Goal: Use online tool/utility: Utilize a website feature to perform a specific function

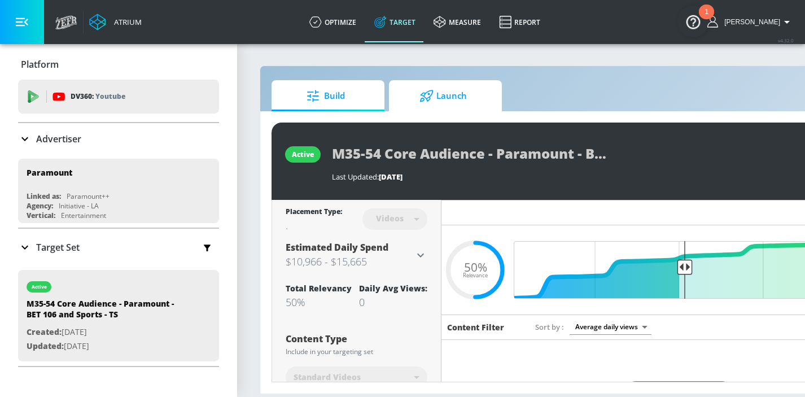
click at [436, 103] on span "Launch" at bounding box center [443, 95] width 86 height 27
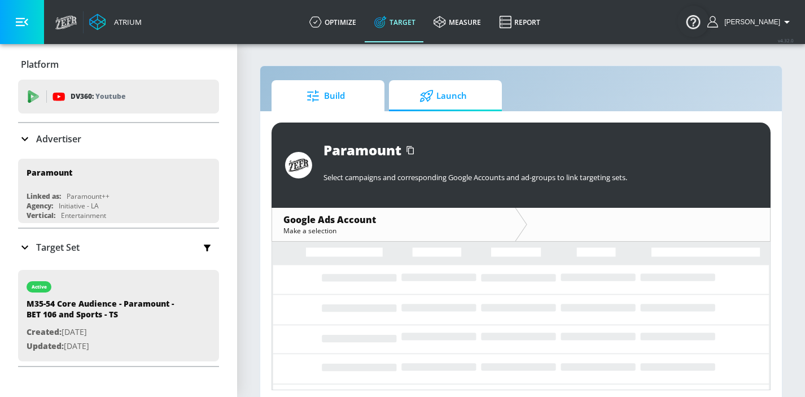
click at [323, 106] on span "Build" at bounding box center [326, 95] width 86 height 27
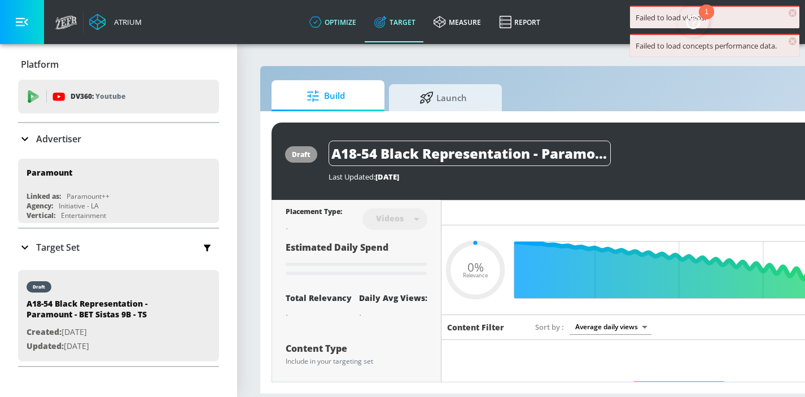
type input "0.05"
